Goal: Task Accomplishment & Management: Use online tool/utility

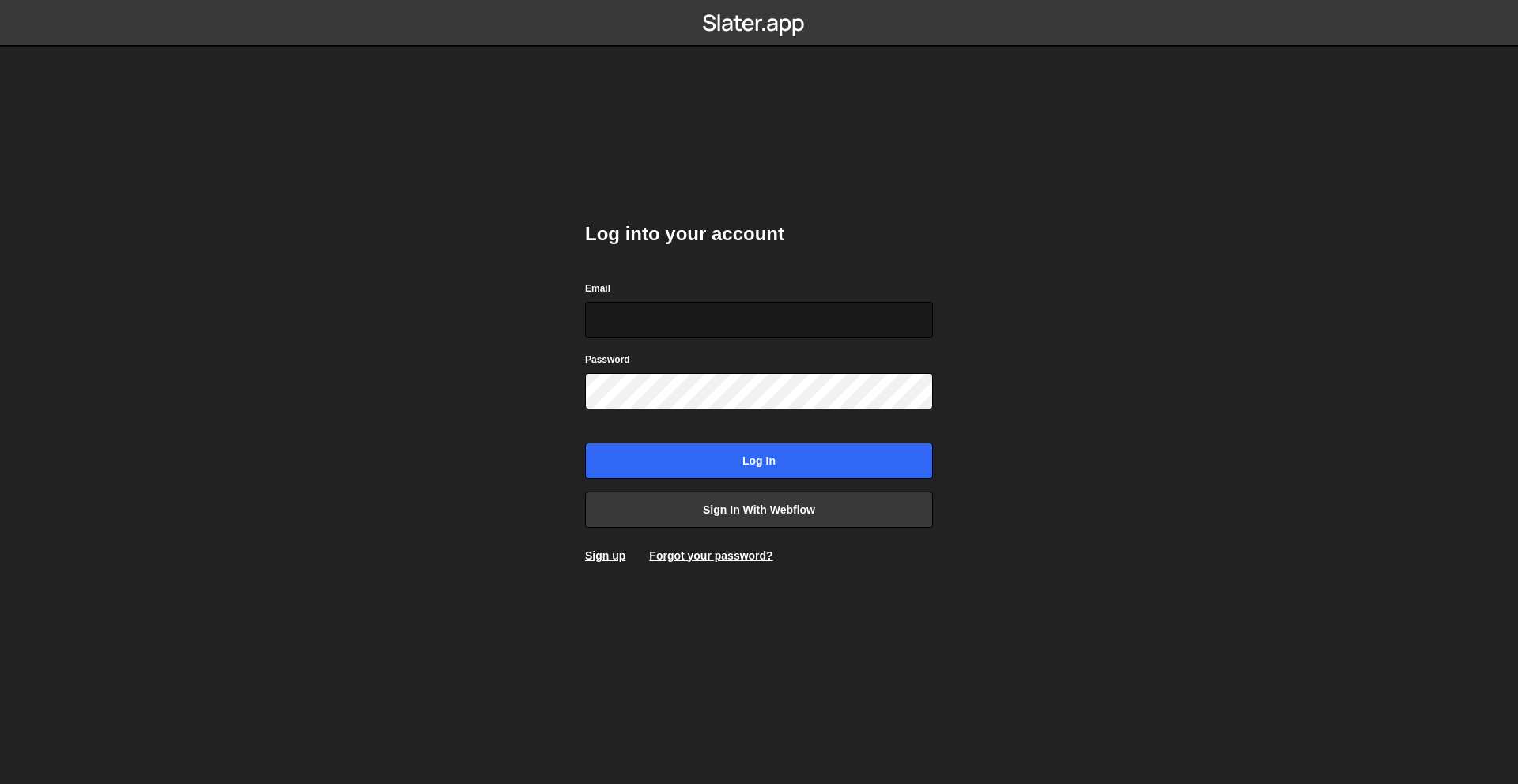
click at [784, 327] on input "Email" at bounding box center [759, 320] width 348 height 37
type input "ops@iteractives.com"
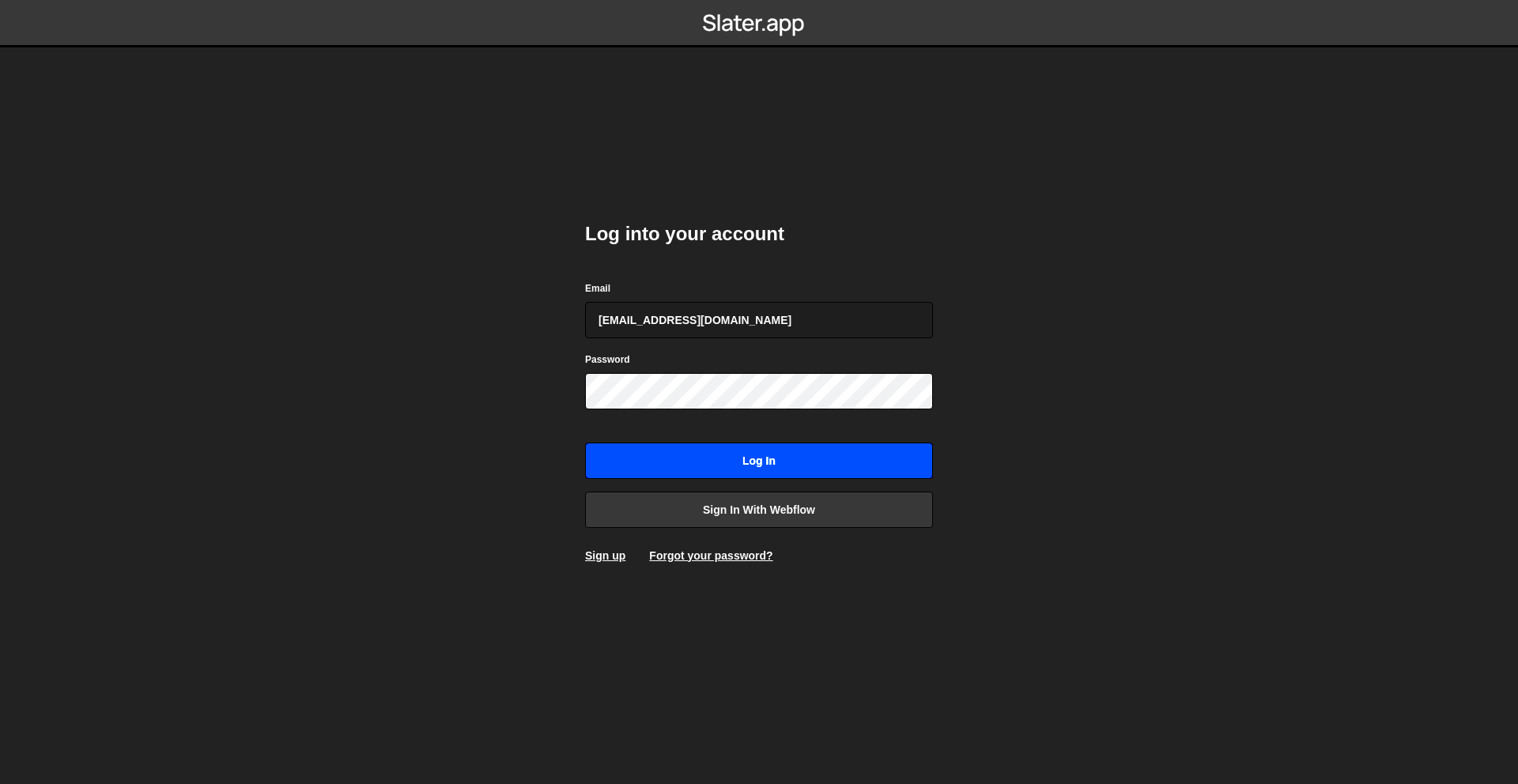
click at [717, 450] on input "Log in" at bounding box center [759, 461] width 348 height 37
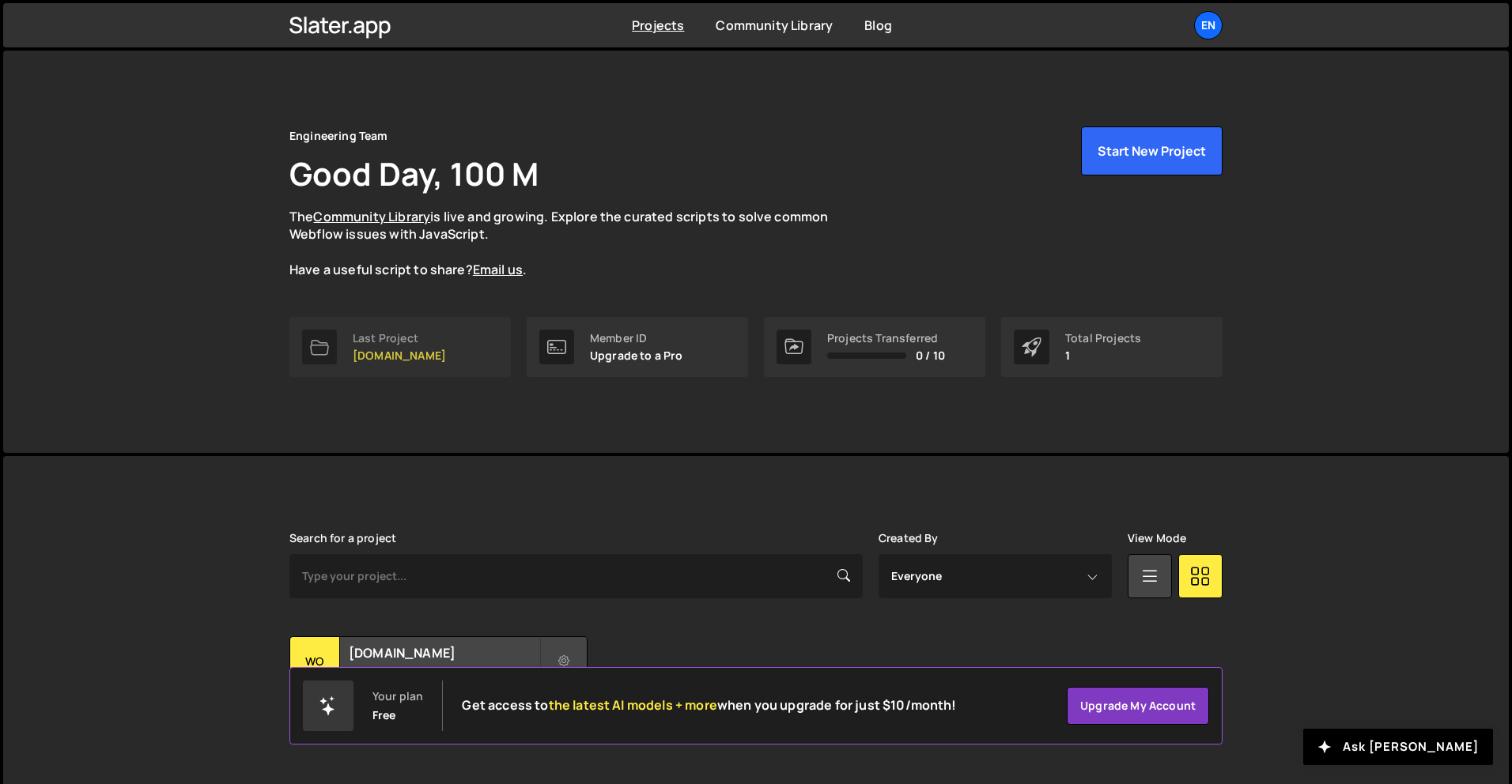
click at [433, 324] on link "Last Project [DOMAIN_NAME]" at bounding box center [400, 346] width 221 height 60
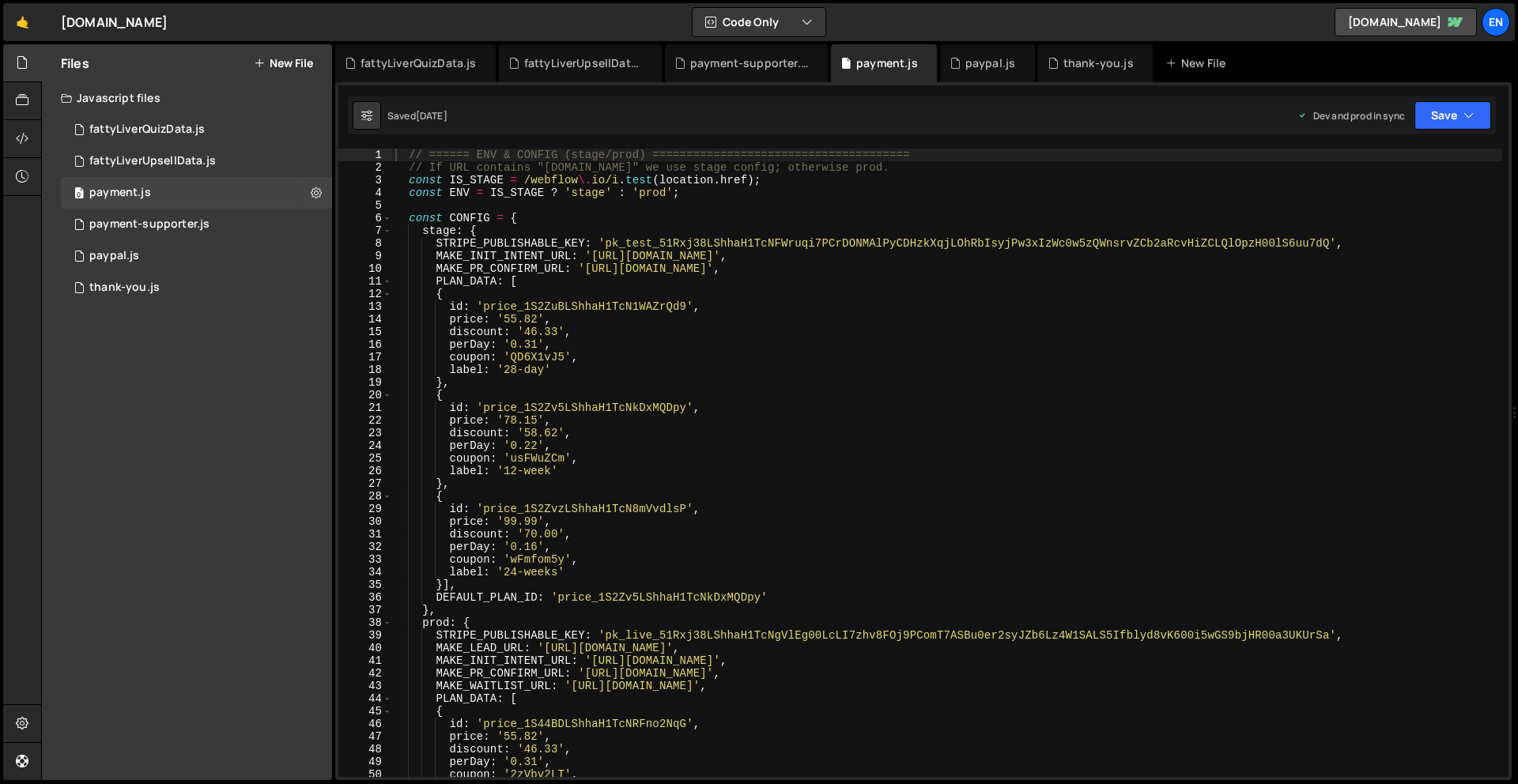
click at [0, 784] on nordpass-portal at bounding box center [0, 784] width 0 height 0
click at [252, 121] on div "0 fattyLiverQuizData.js 0" at bounding box center [196, 129] width 271 height 31
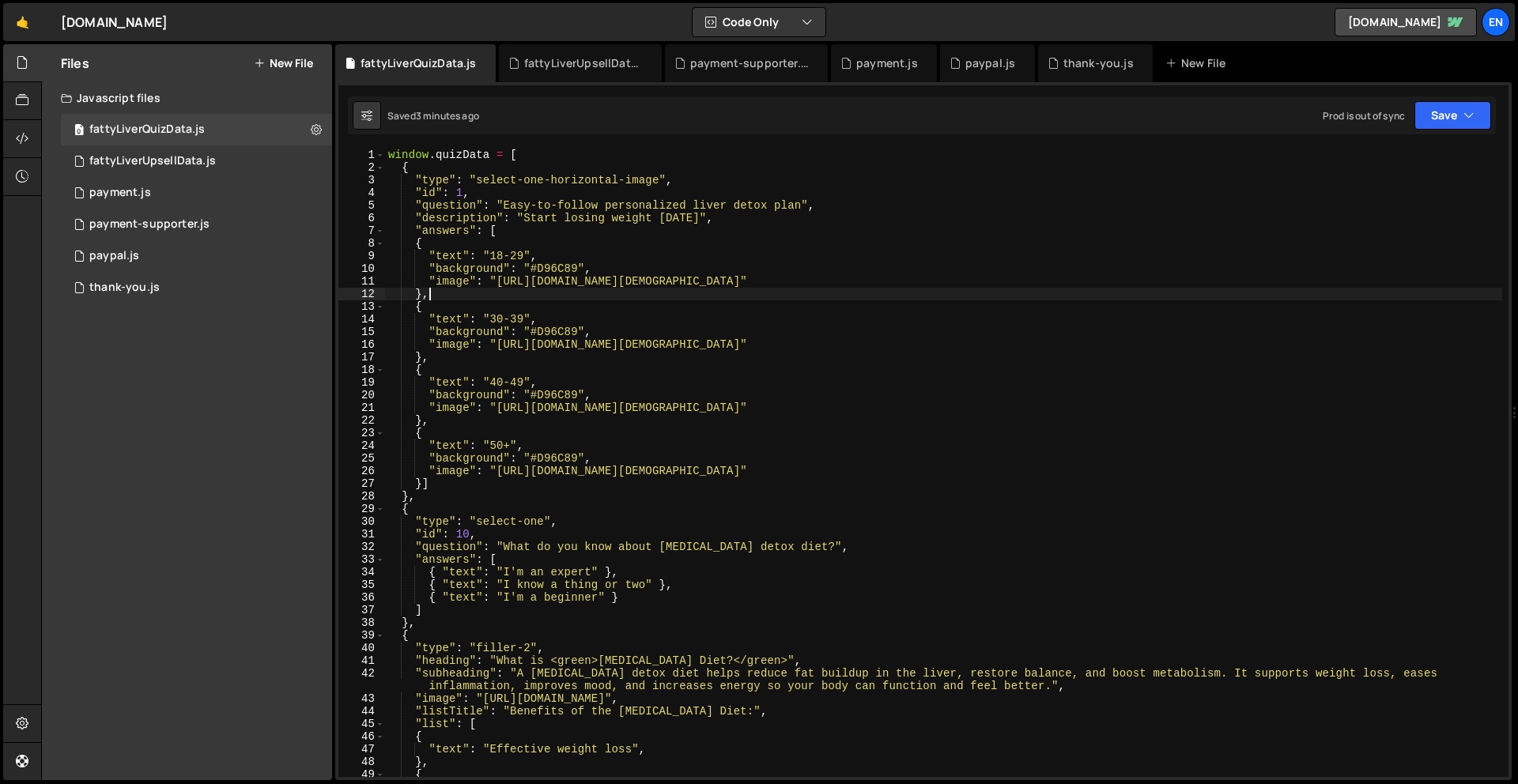
click at [481, 295] on div "window . quizData = [ { "type" : "select-one-horizontal-image" , "id" : 1 , "qu…" at bounding box center [943, 475] width 1117 height 654
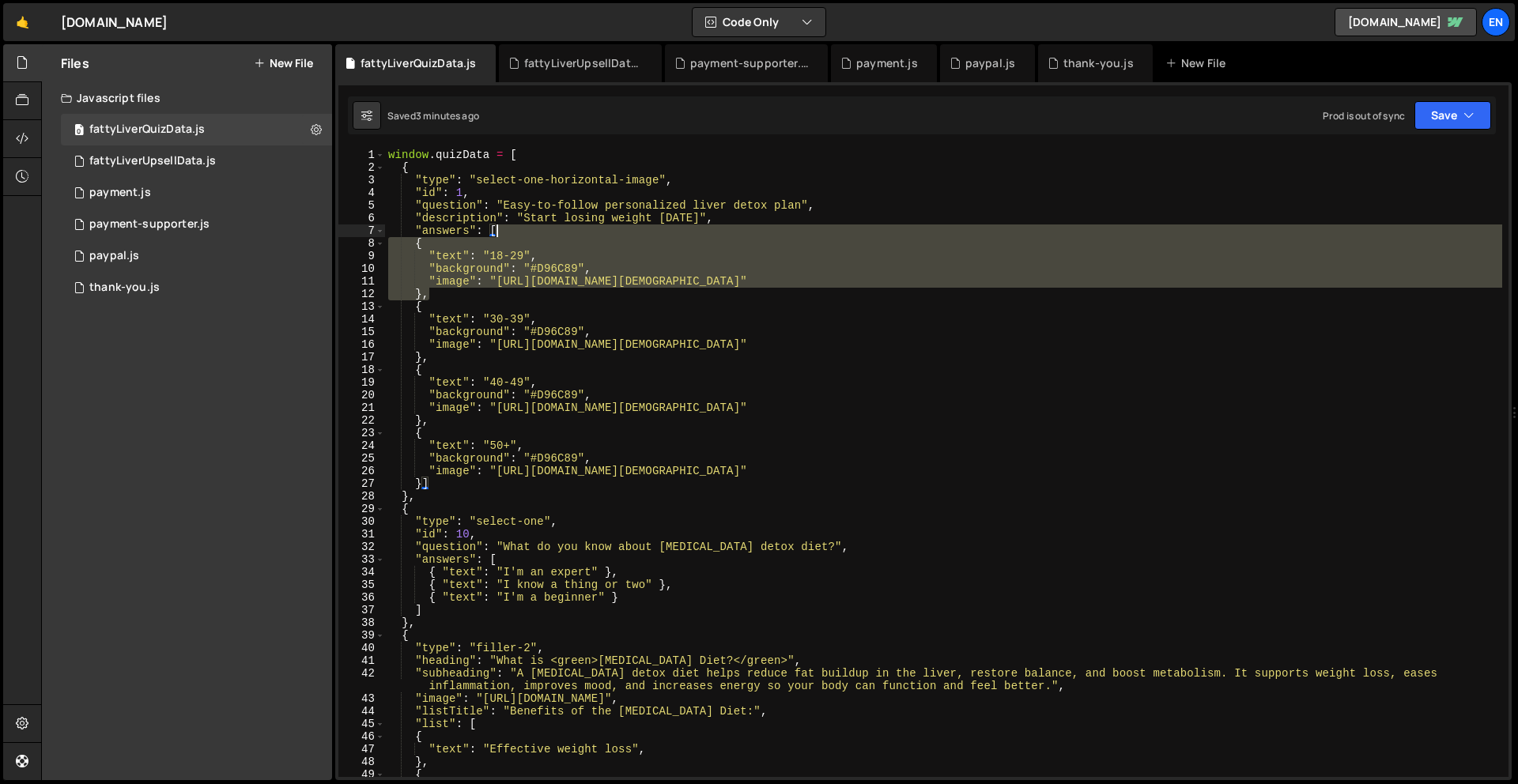
drag, startPoint x: 475, startPoint y: 295, endPoint x: 524, endPoint y: 231, distance: 80.6
click at [524, 231] on div "window . quizData = [ { "type" : "select-one-horizontal-image" , "id" : 1 , "qu…" at bounding box center [943, 475] width 1117 height 654
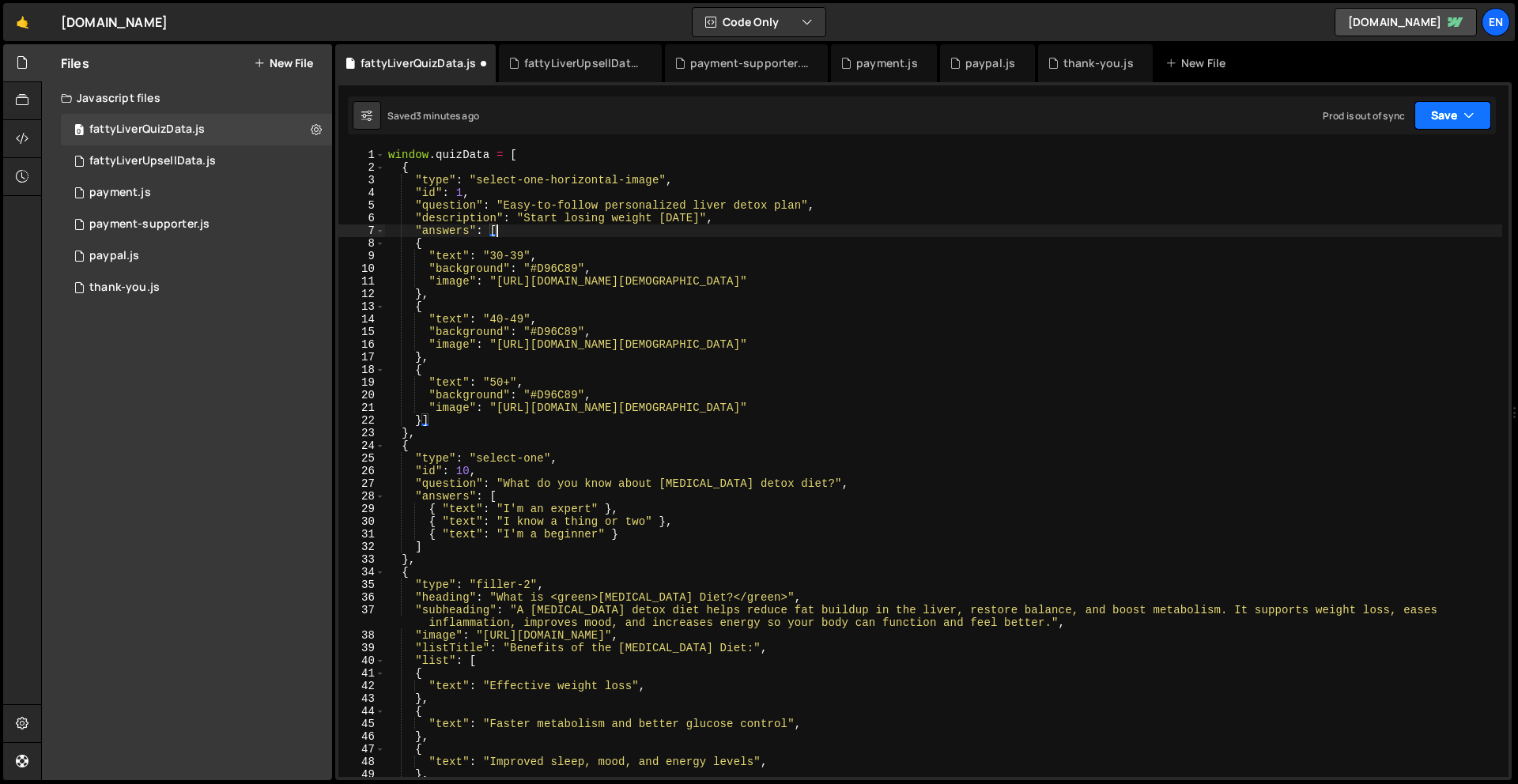
click at [1441, 122] on button "Save" at bounding box center [1453, 115] width 77 height 29
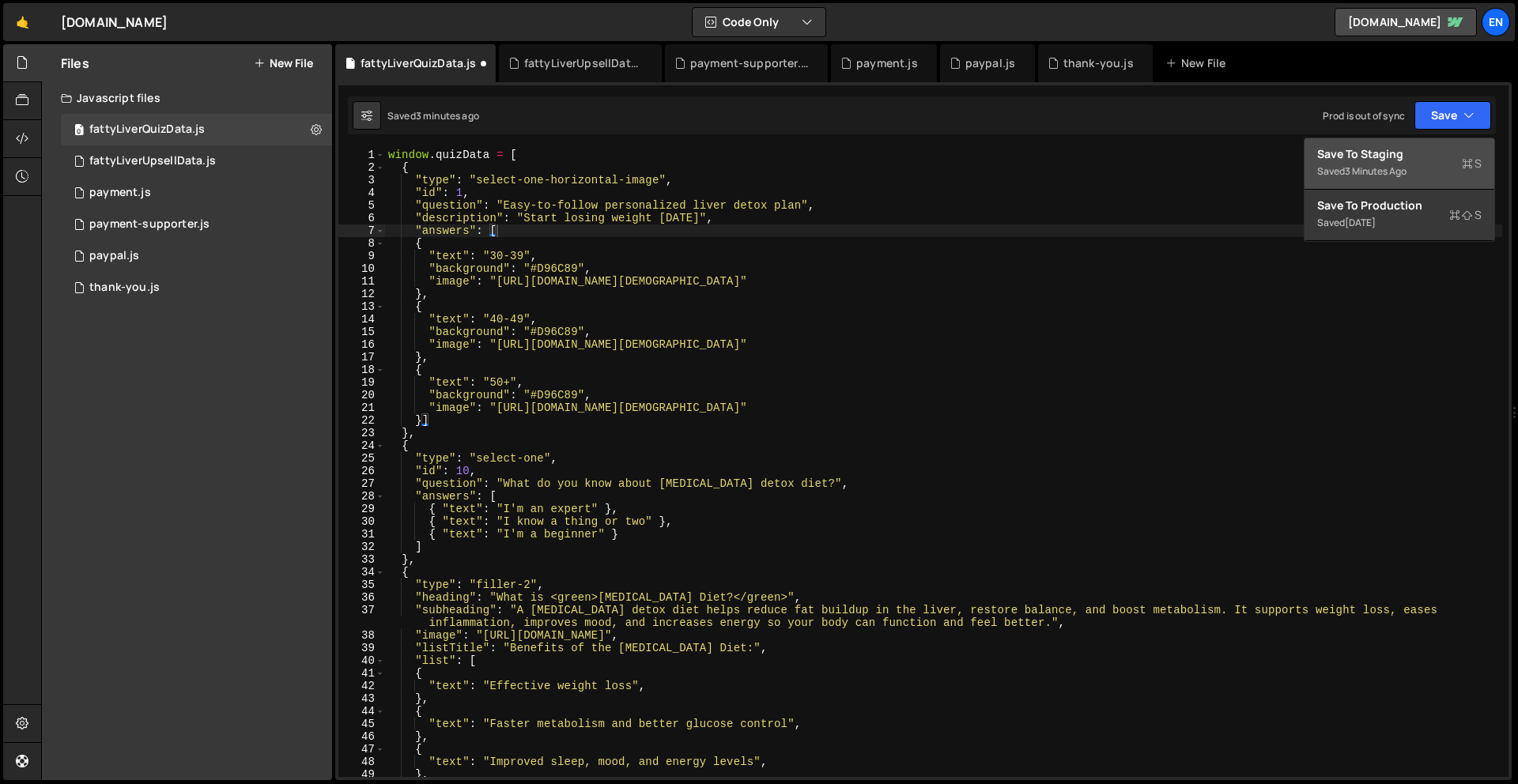
click at [1412, 155] on div "Save to Staging S" at bounding box center [1399, 154] width 164 height 16
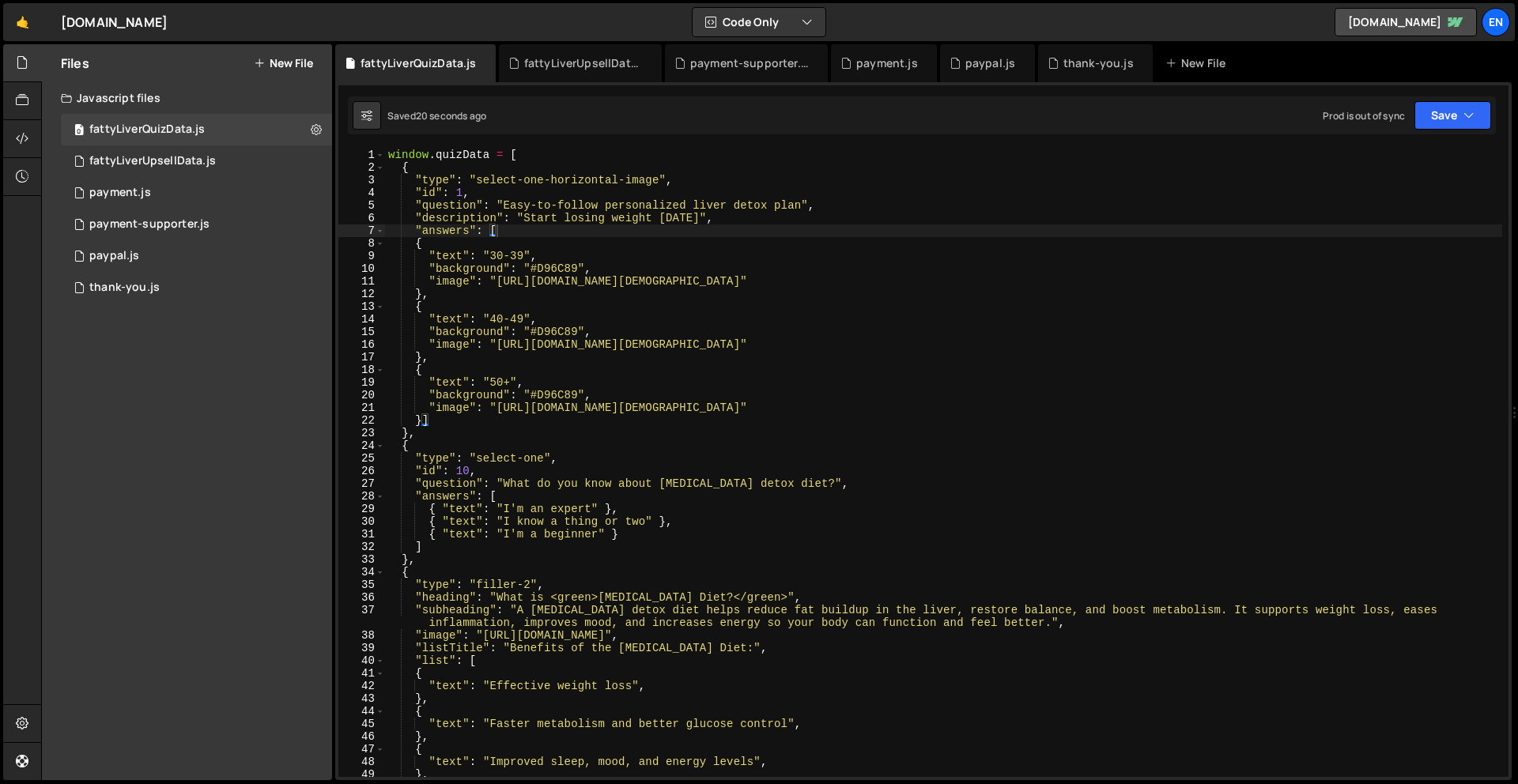
click at [687, 225] on div "window . quizData = [ { "type" : "select-one-horizontal-image" , "id" : 1 , "qu…" at bounding box center [943, 475] width 1117 height 654
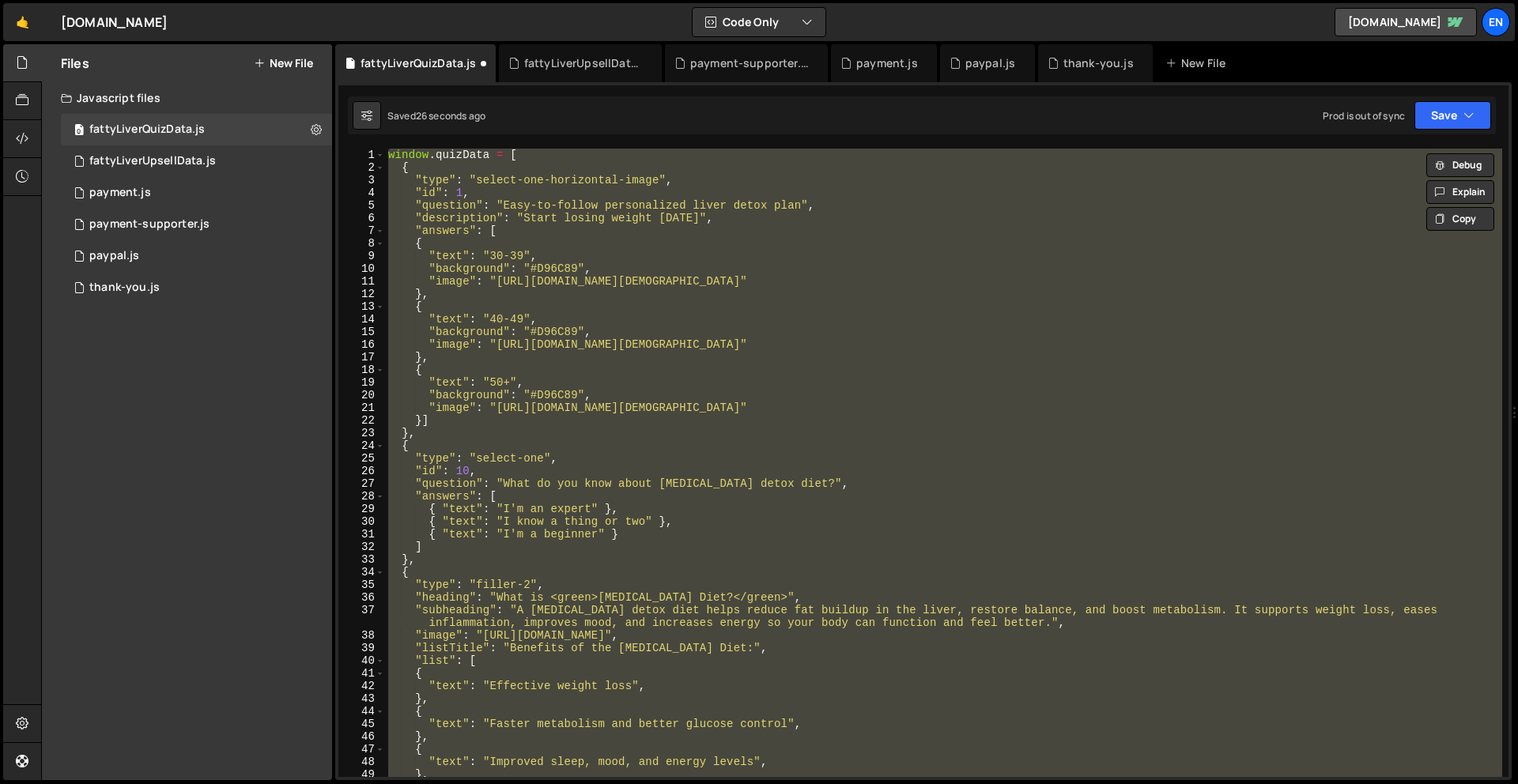
click at [862, 354] on div "window . quizData = [ { "type" : "select-one-horizontal-image" , "id" : 1 , "qu…" at bounding box center [943, 463] width 1117 height 629
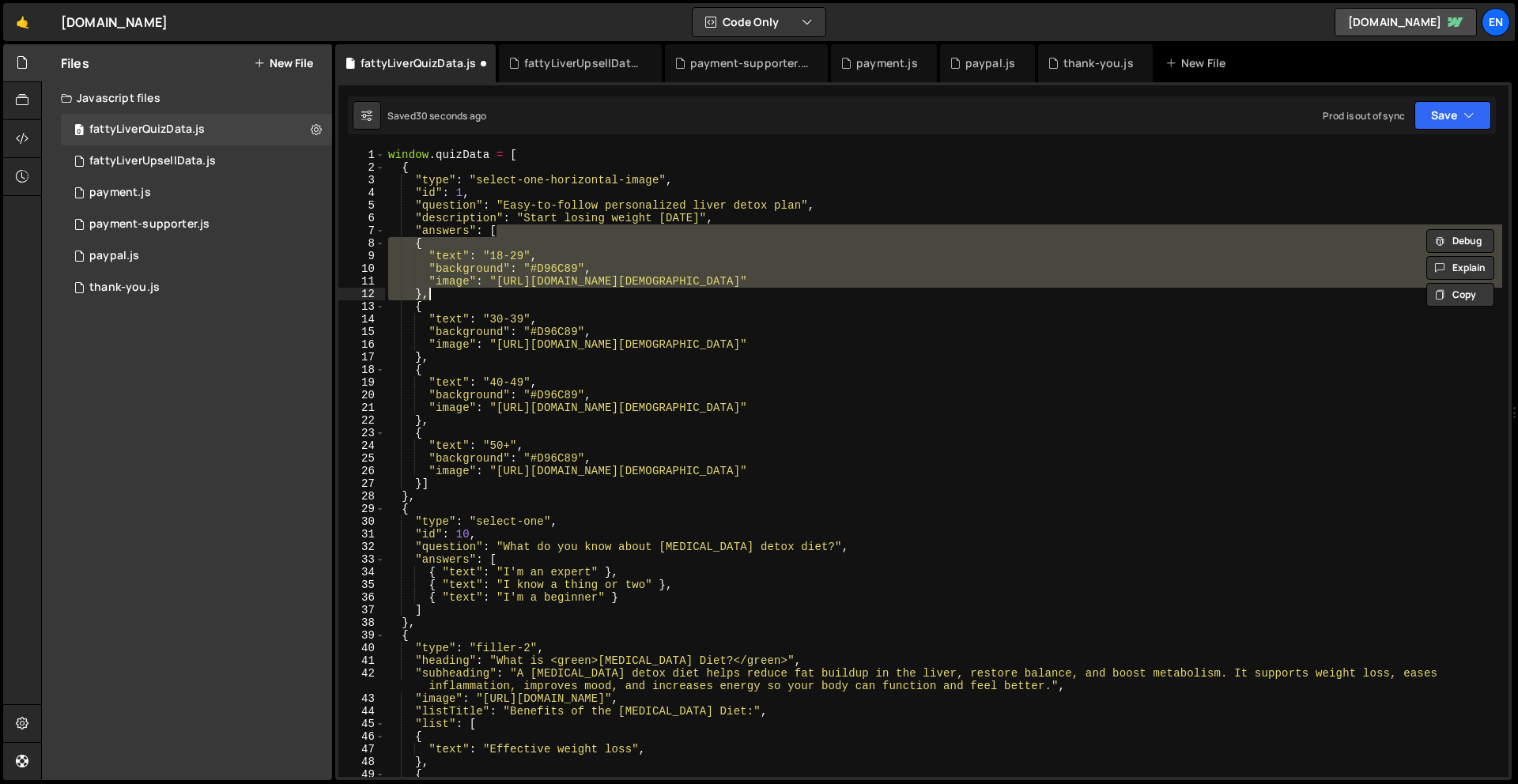
click at [810, 355] on div "window . quizData = [ { "type" : "select-one-horizontal-image" , "id" : 1 , "qu…" at bounding box center [943, 475] width 1117 height 654
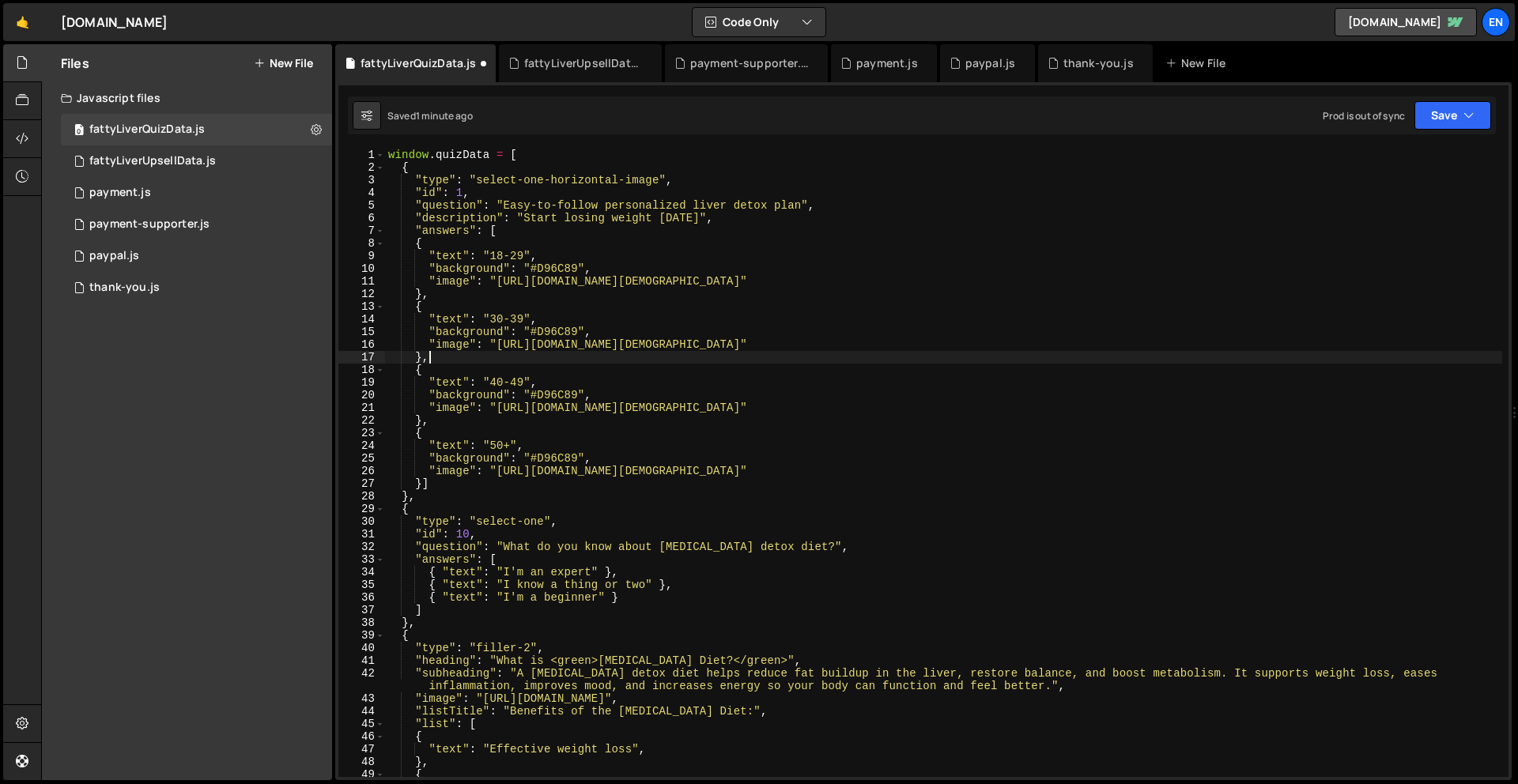
click at [669, 465] on div "window . quizData = [ { "type" : "select-one-horizontal-image" , "id" : 1 , "qu…" at bounding box center [943, 475] width 1117 height 654
click at [1461, 125] on button "Save" at bounding box center [1453, 115] width 77 height 29
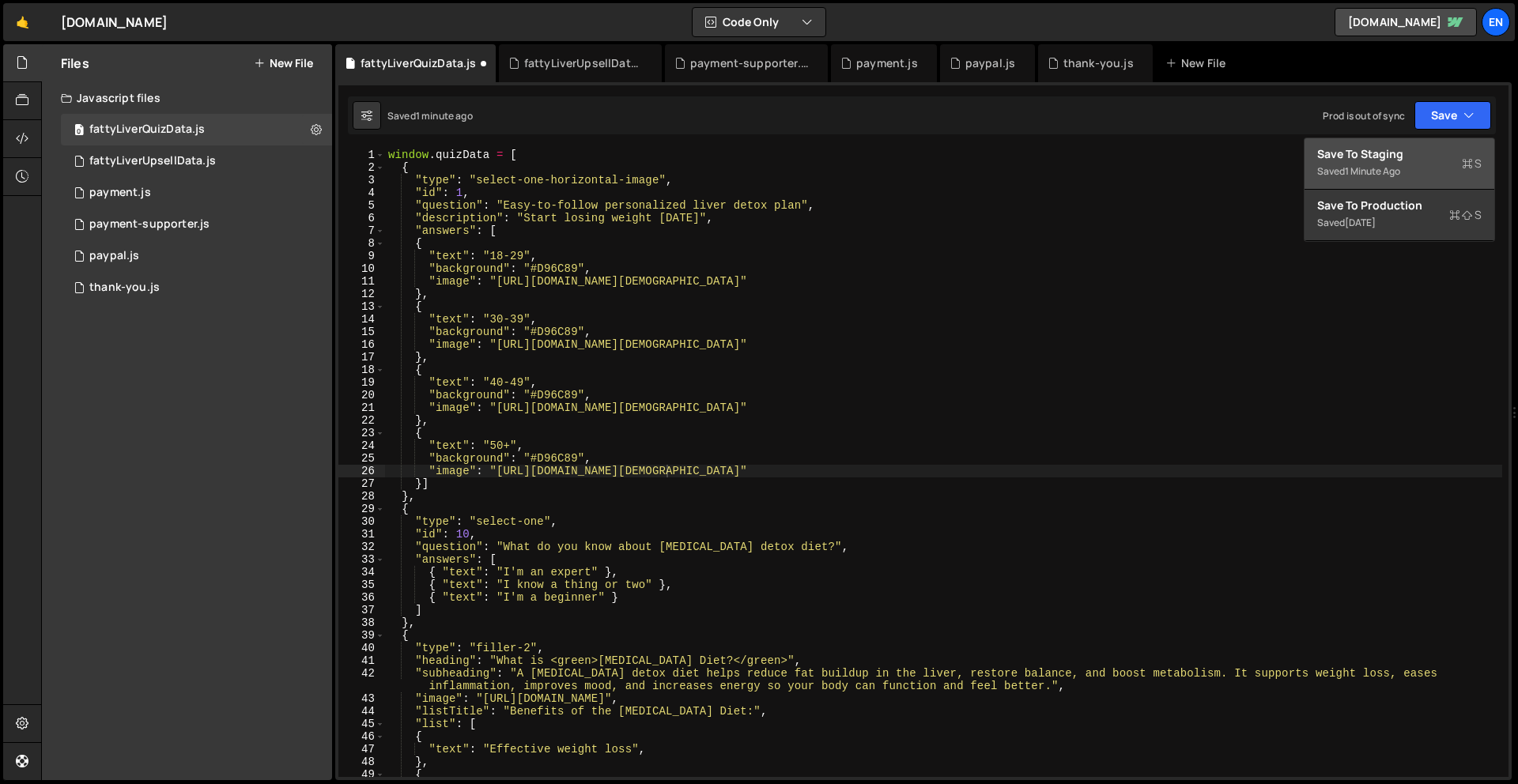
click at [1433, 158] on div "Save to Staging S" at bounding box center [1399, 154] width 164 height 16
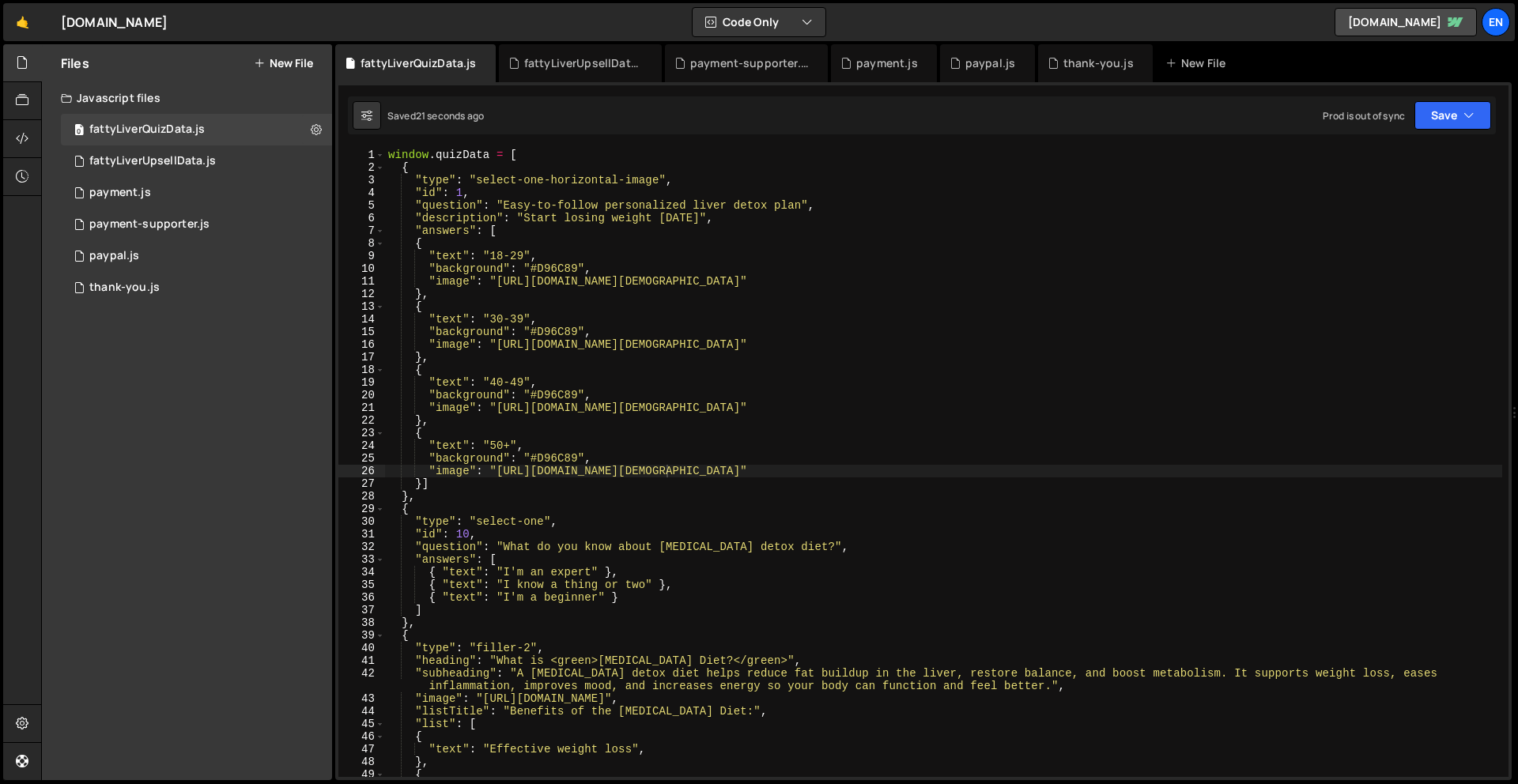
click at [823, 329] on div "window . quizData = [ { "type" : "select-one-horizontal-image" , "id" : 1 , "qu…" at bounding box center [943, 475] width 1117 height 654
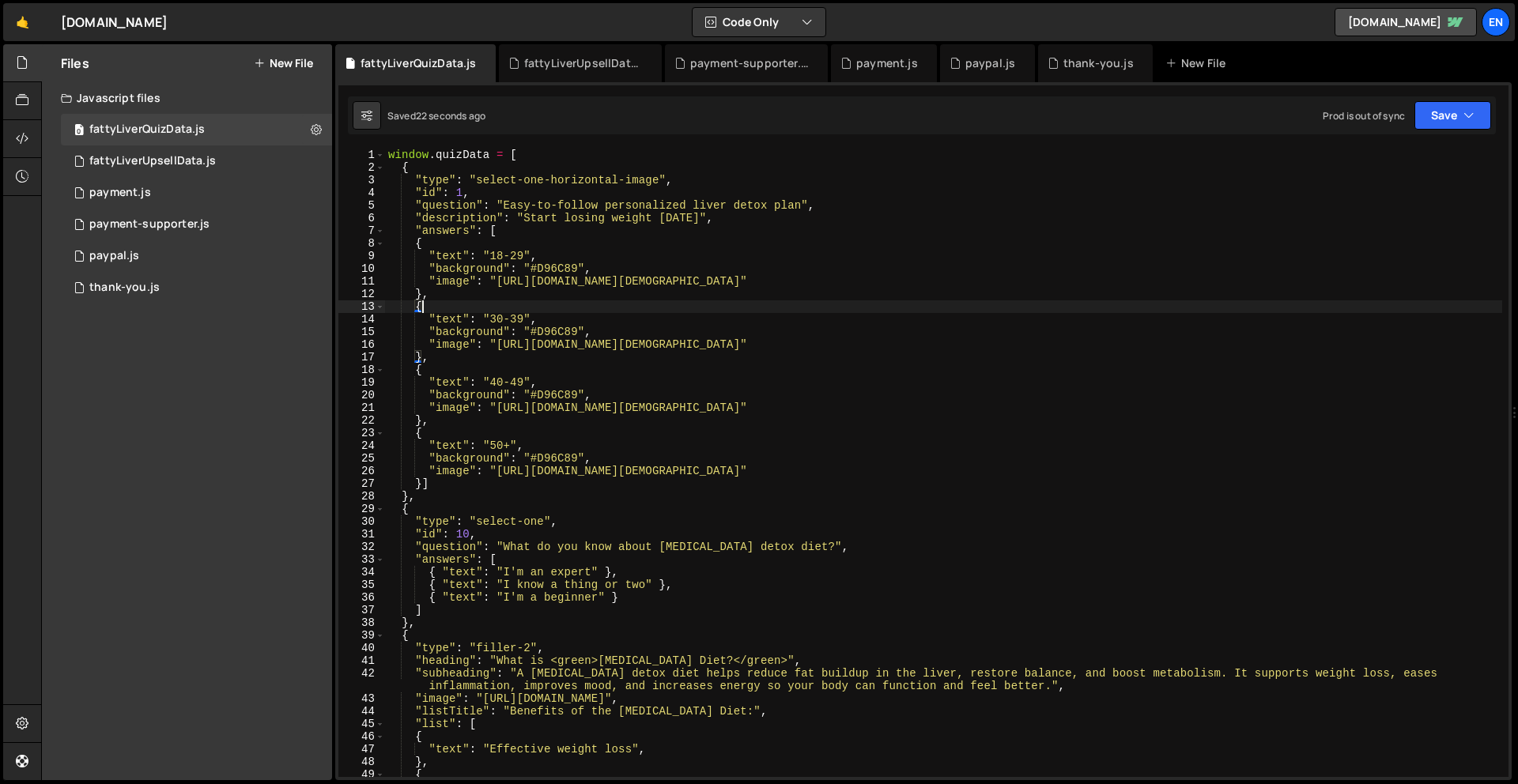
click at [610, 304] on div "window . quizData = [ { "type" : "select-one-horizontal-image" , "id" : 1 , "qu…" at bounding box center [943, 475] width 1117 height 654
type textarea "{"
